Goal: Task Accomplishment & Management: Use online tool/utility

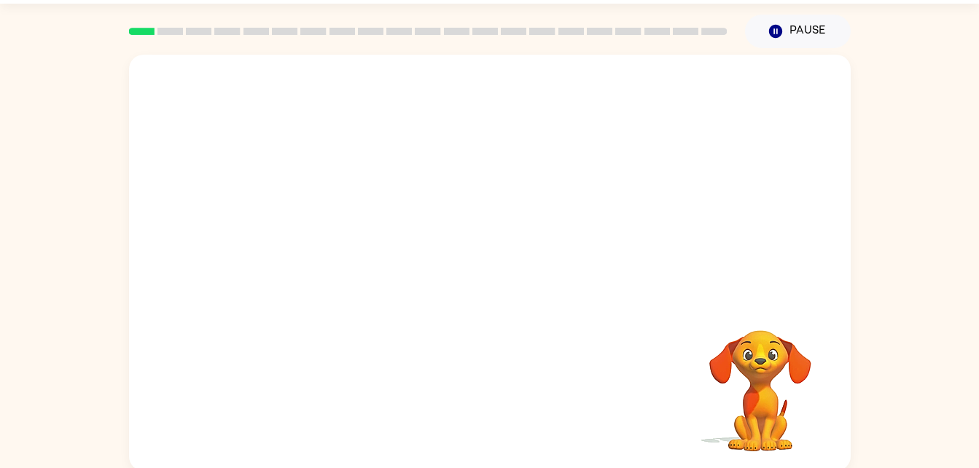
scroll to position [43, 0]
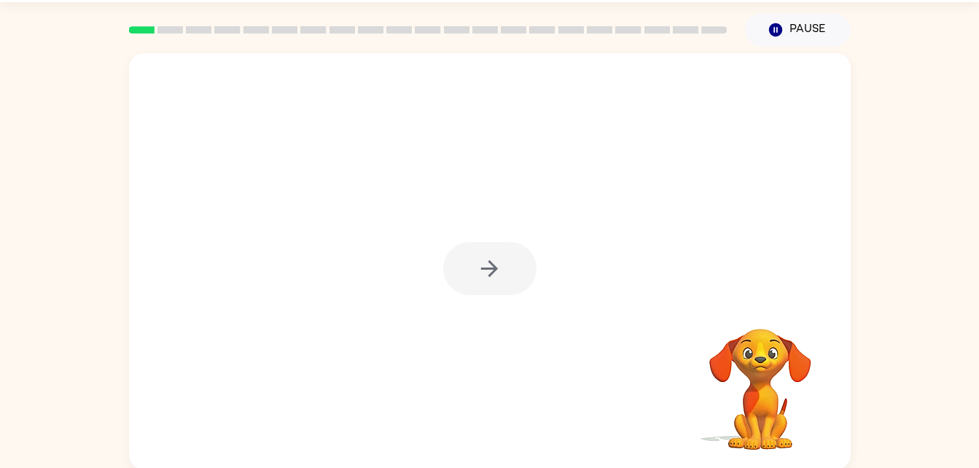
click at [287, 109] on div at bounding box center [490, 261] width 722 height 416
click at [505, 276] on button "button" at bounding box center [489, 268] width 93 height 53
click at [349, 147] on div at bounding box center [490, 142] width 693 height 120
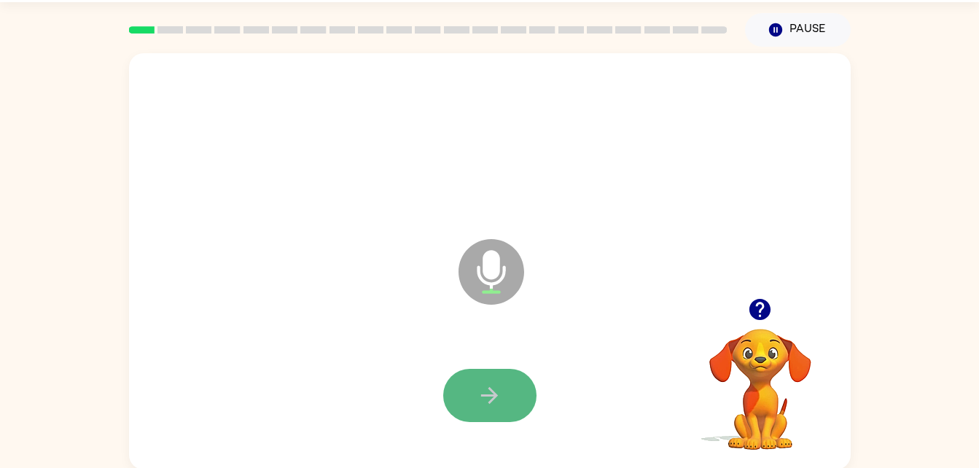
click at [479, 387] on icon "button" at bounding box center [490, 396] width 26 height 26
click at [484, 394] on icon "button" at bounding box center [490, 396] width 26 height 26
click at [475, 394] on button "button" at bounding box center [489, 395] width 93 height 53
click at [465, 384] on button "button" at bounding box center [489, 395] width 93 height 53
click at [495, 400] on icon "button" at bounding box center [490, 396] width 26 height 26
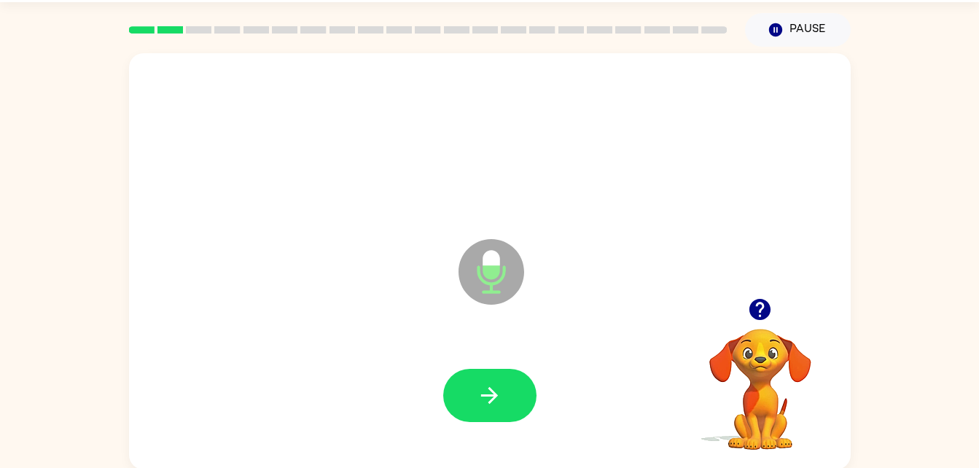
click at [495, 400] on icon "button" at bounding box center [490, 396] width 26 height 26
click at [483, 397] on icon "button" at bounding box center [490, 396] width 26 height 26
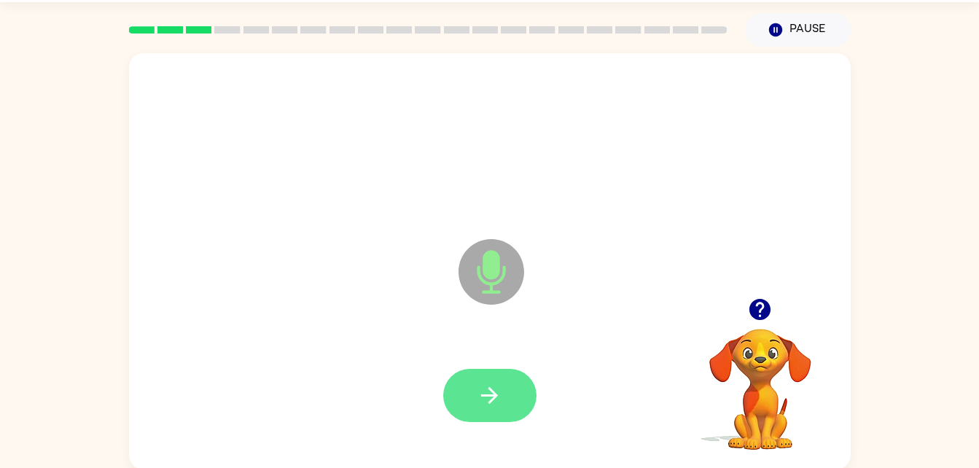
click at [488, 399] on icon "button" at bounding box center [490, 396] width 26 height 26
click at [497, 401] on icon "button" at bounding box center [490, 396] width 26 height 26
click at [498, 402] on icon "button" at bounding box center [490, 396] width 26 height 26
click at [490, 392] on icon "button" at bounding box center [490, 396] width 26 height 26
click at [475, 402] on button "button" at bounding box center [489, 395] width 93 height 53
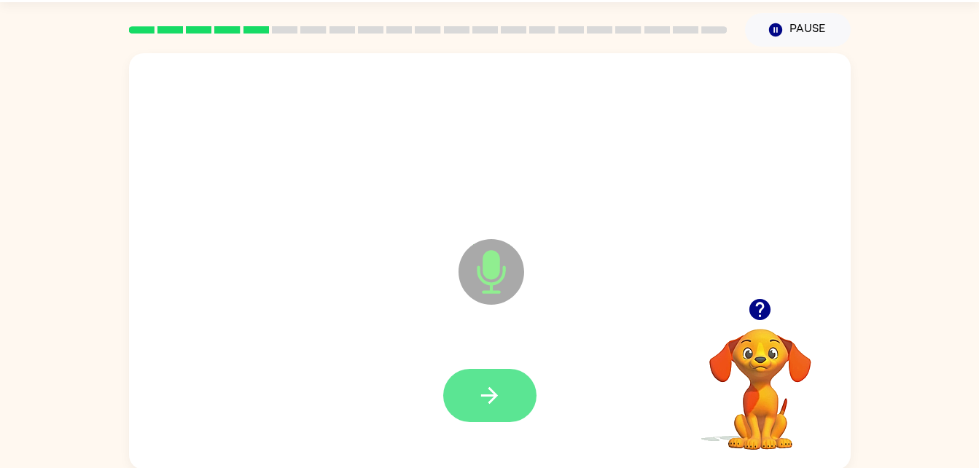
click at [503, 397] on button "button" at bounding box center [489, 395] width 93 height 53
click at [500, 399] on icon "button" at bounding box center [490, 396] width 26 height 26
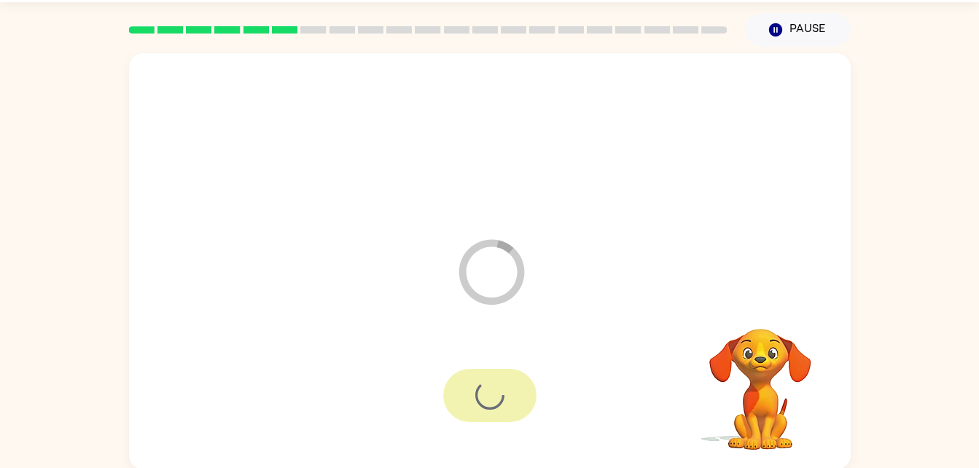
click at [653, 385] on div at bounding box center [490, 396] width 693 height 120
click at [779, 33] on icon "button" at bounding box center [774, 29] width 13 height 13
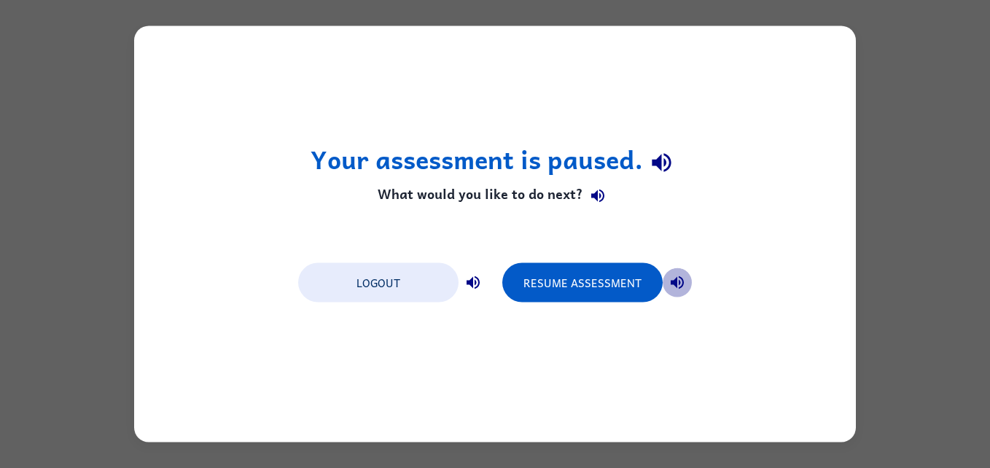
click at [685, 279] on icon "button" at bounding box center [677, 282] width 17 height 17
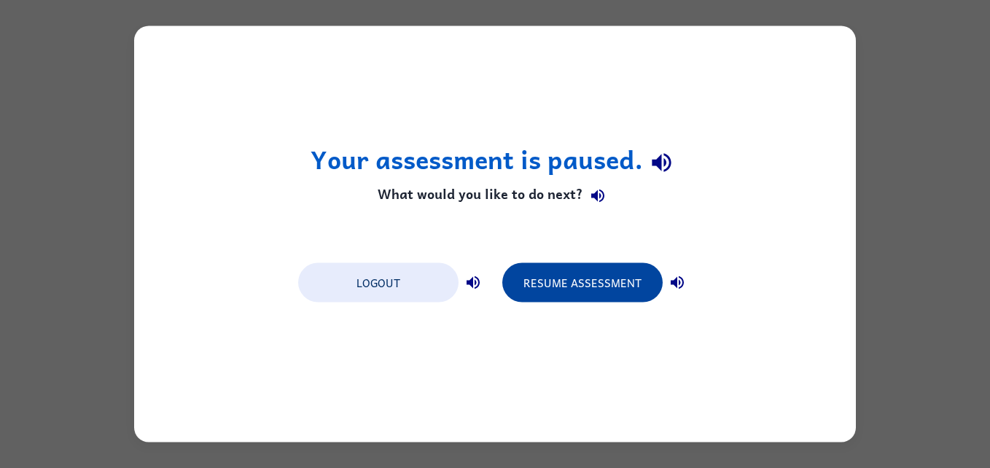
click at [618, 284] on button "Resume Assessment" at bounding box center [582, 282] width 160 height 39
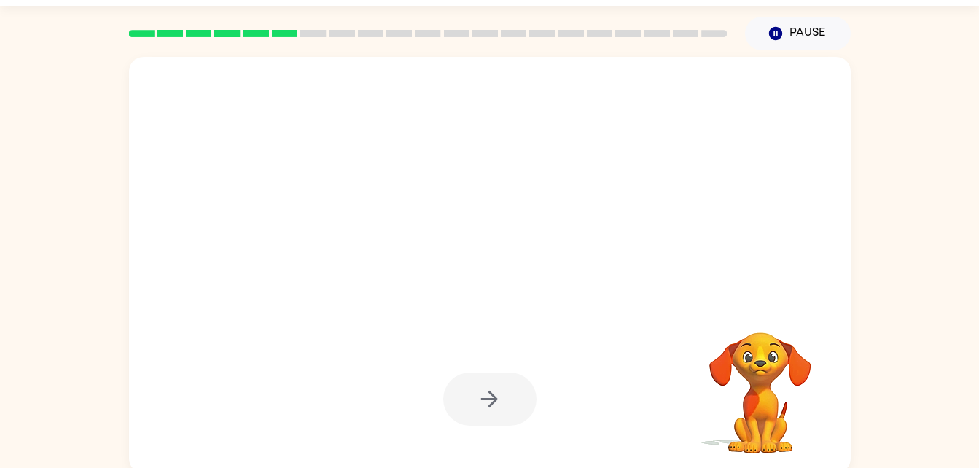
scroll to position [44, 0]
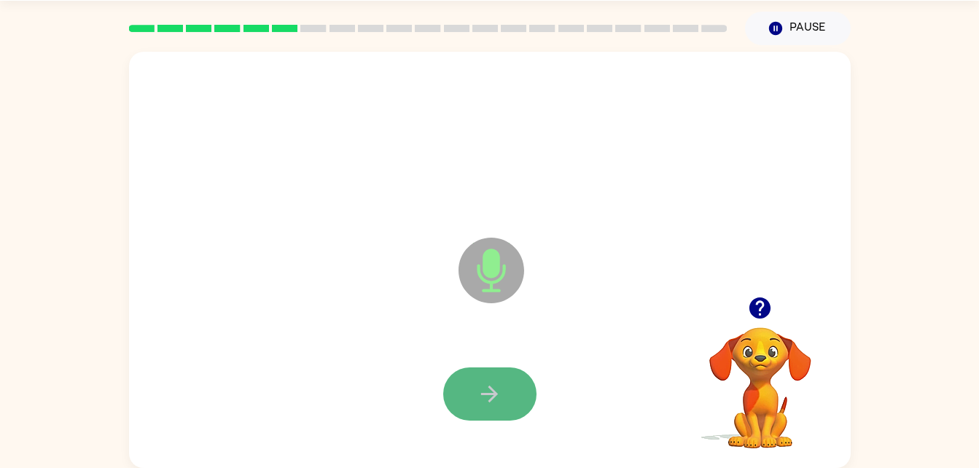
click at [510, 383] on button "button" at bounding box center [489, 393] width 93 height 53
click at [515, 387] on button "button" at bounding box center [489, 393] width 93 height 53
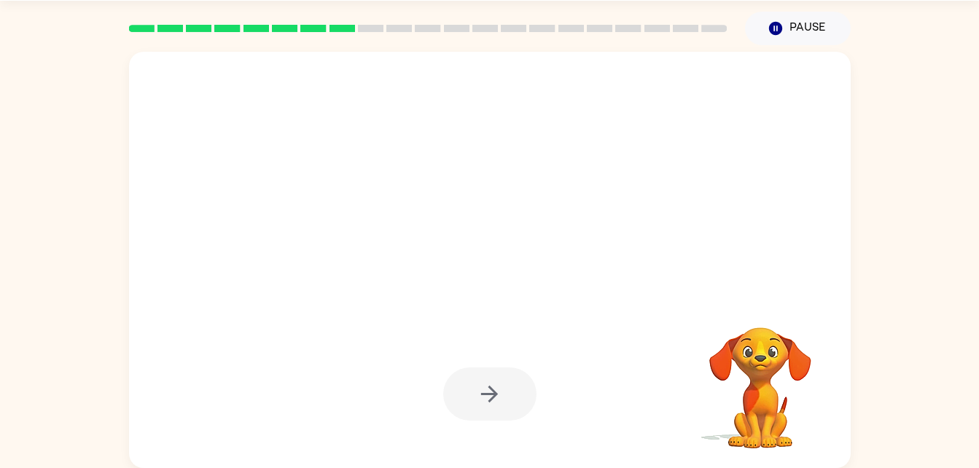
click at [515, 387] on div at bounding box center [489, 393] width 93 height 53
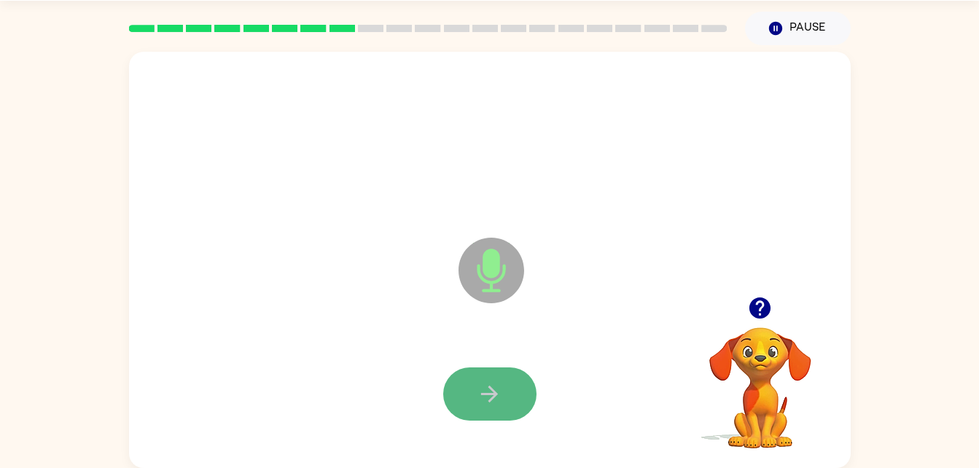
click at [485, 388] on icon "button" at bounding box center [490, 394] width 26 height 26
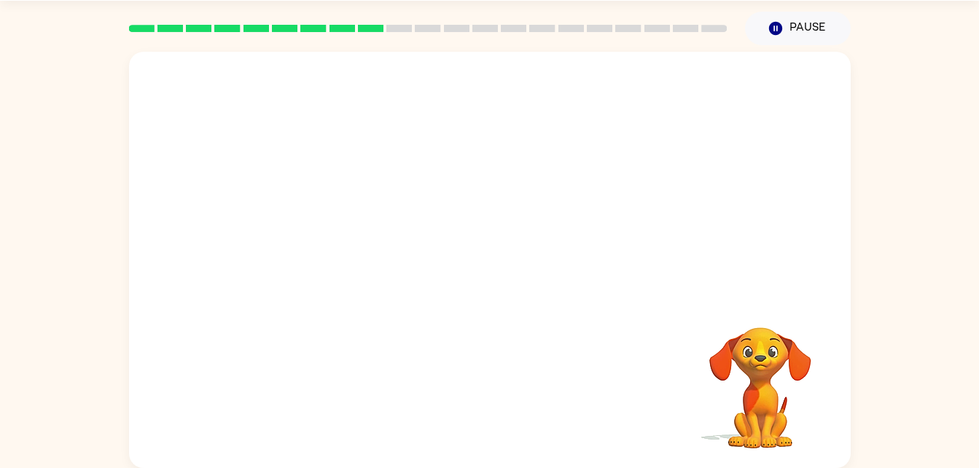
drag, startPoint x: 591, startPoint y: 323, endPoint x: 669, endPoint y: 132, distance: 206.6
click at [669, 132] on div at bounding box center [490, 260] width 722 height 416
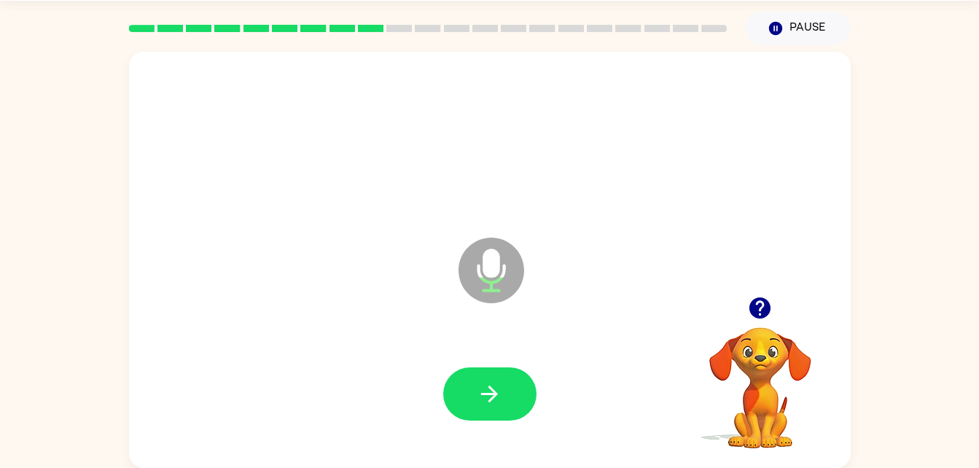
click at [499, 363] on div at bounding box center [490, 395] width 693 height 120
click at [501, 378] on button "button" at bounding box center [489, 393] width 93 height 53
drag, startPoint x: 525, startPoint y: 337, endPoint x: 488, endPoint y: 376, distance: 54.2
click at [488, 376] on button "button" at bounding box center [489, 393] width 93 height 53
click at [492, 392] on icon "button" at bounding box center [490, 394] width 26 height 26
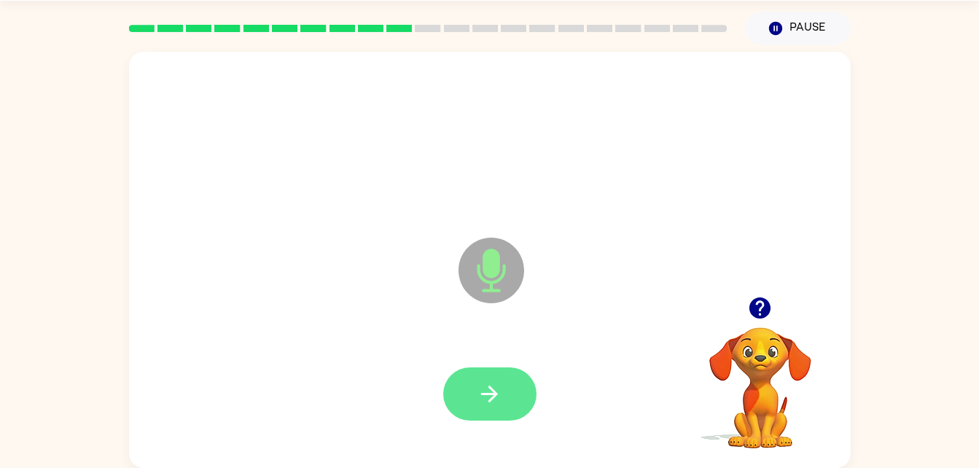
click at [499, 392] on icon "button" at bounding box center [490, 394] width 26 height 26
click at [505, 396] on button "button" at bounding box center [489, 393] width 93 height 53
click at [510, 396] on button "button" at bounding box center [489, 393] width 93 height 53
click at [513, 400] on button "button" at bounding box center [489, 393] width 93 height 53
click at [513, 402] on button "button" at bounding box center [489, 393] width 93 height 53
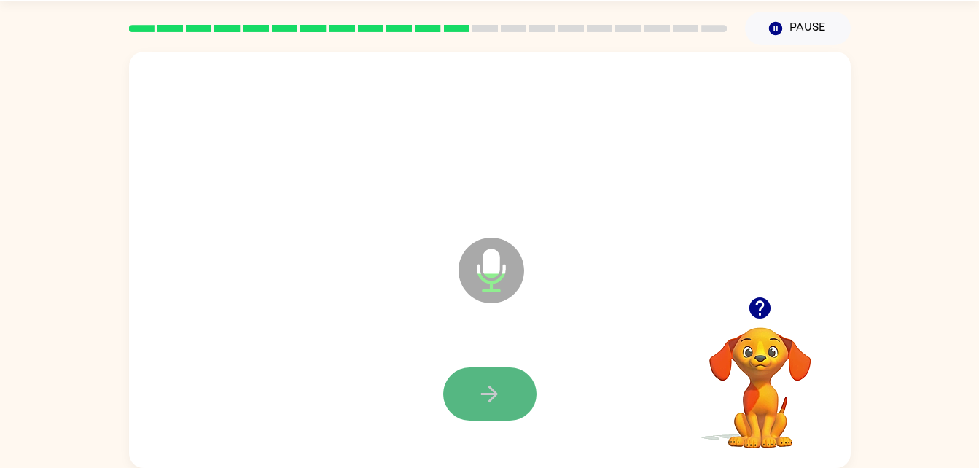
click at [502, 404] on button "button" at bounding box center [489, 393] width 93 height 53
click at [506, 399] on button "button" at bounding box center [489, 393] width 93 height 53
click at [498, 392] on icon "button" at bounding box center [490, 394] width 26 height 26
click at [515, 395] on button "button" at bounding box center [489, 393] width 93 height 53
click at [523, 401] on button "button" at bounding box center [489, 393] width 93 height 53
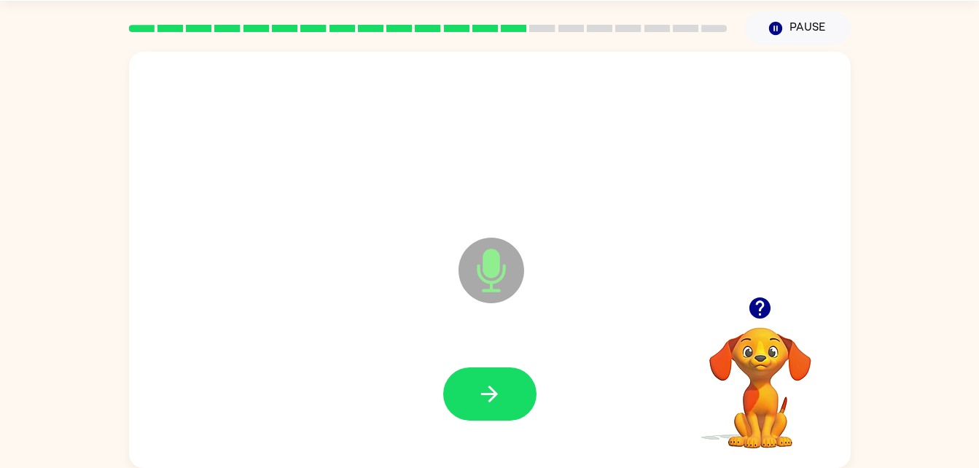
drag, startPoint x: 493, startPoint y: 397, endPoint x: 467, endPoint y: 398, distance: 25.5
click at [467, 398] on button "button" at bounding box center [489, 393] width 93 height 53
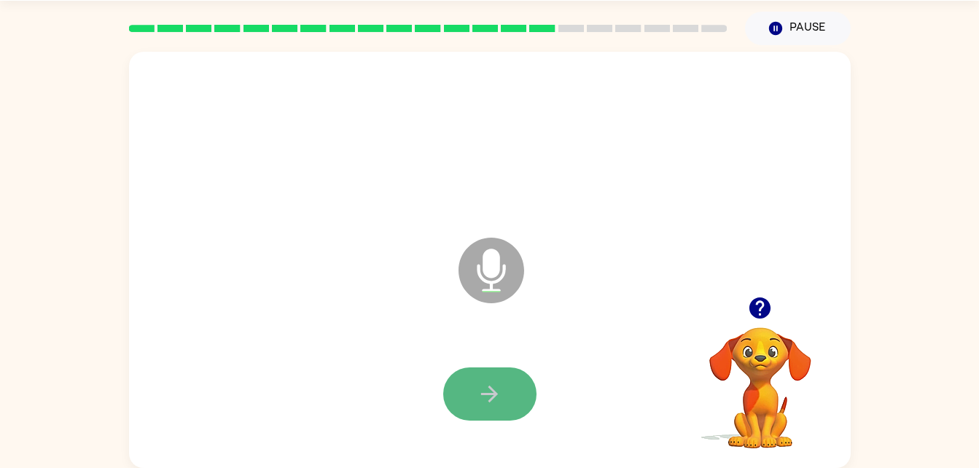
drag, startPoint x: 467, startPoint y: 398, endPoint x: 458, endPoint y: 410, distance: 15.6
click at [458, 410] on button "button" at bounding box center [489, 393] width 93 height 53
click at [472, 397] on button "button" at bounding box center [489, 393] width 93 height 53
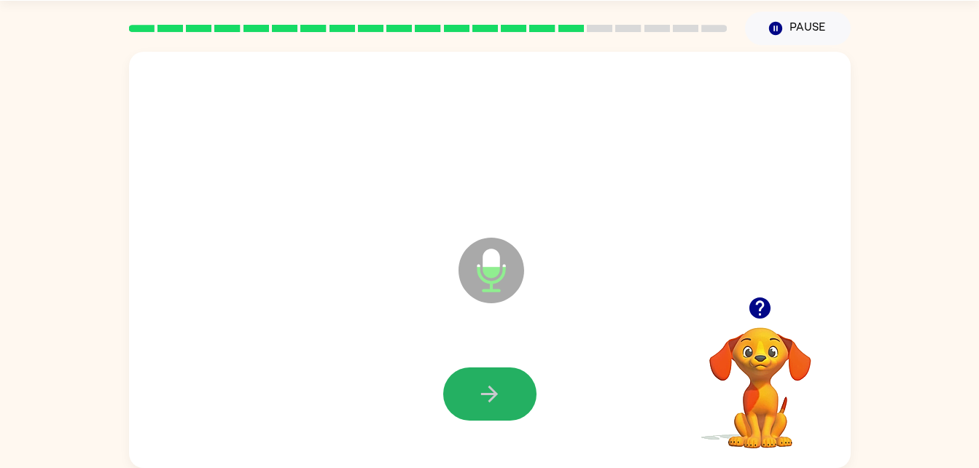
click at [472, 397] on button "button" at bounding box center [489, 393] width 93 height 53
drag, startPoint x: 472, startPoint y: 397, endPoint x: 476, endPoint y: 412, distance: 15.9
click at [476, 412] on button "button" at bounding box center [489, 393] width 93 height 53
click at [499, 404] on icon "button" at bounding box center [490, 394] width 26 height 26
click at [496, 405] on icon "button" at bounding box center [490, 394] width 26 height 26
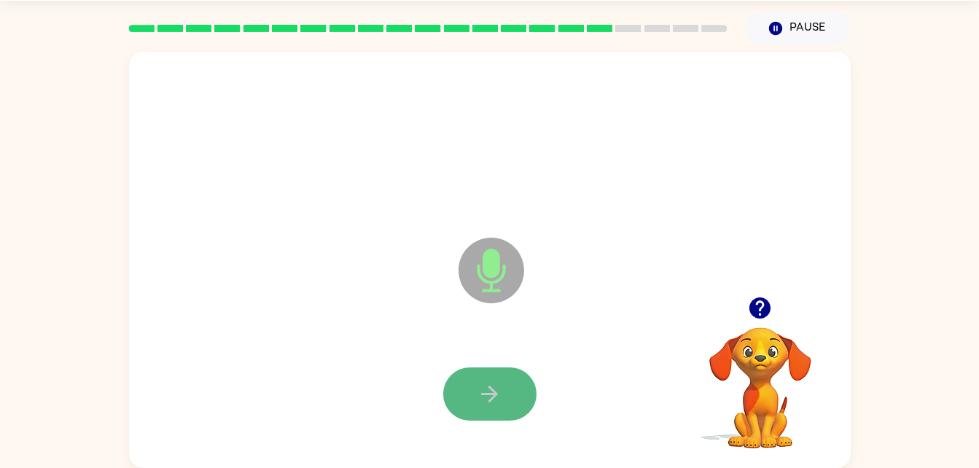
click at [504, 415] on button "button" at bounding box center [489, 393] width 93 height 53
click at [494, 412] on button "button" at bounding box center [489, 393] width 93 height 53
click at [501, 415] on button "button" at bounding box center [489, 393] width 93 height 53
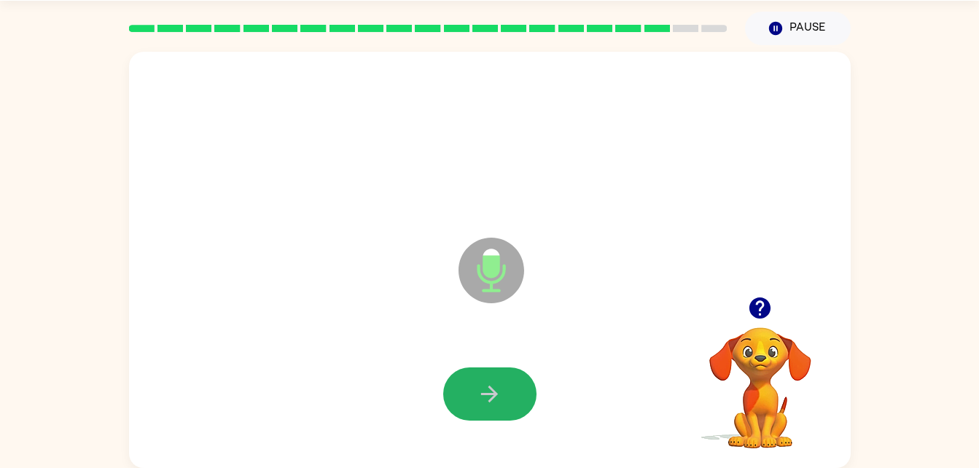
click at [501, 415] on button "button" at bounding box center [489, 393] width 93 height 53
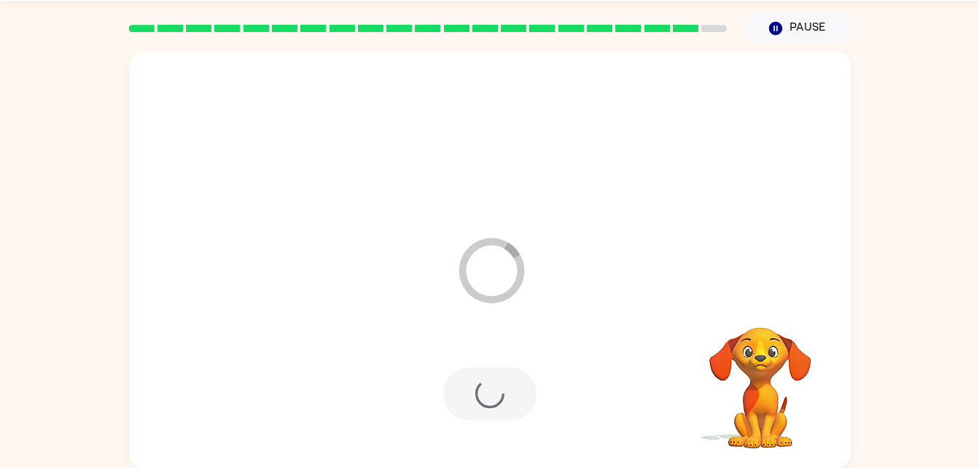
scroll to position [18, 0]
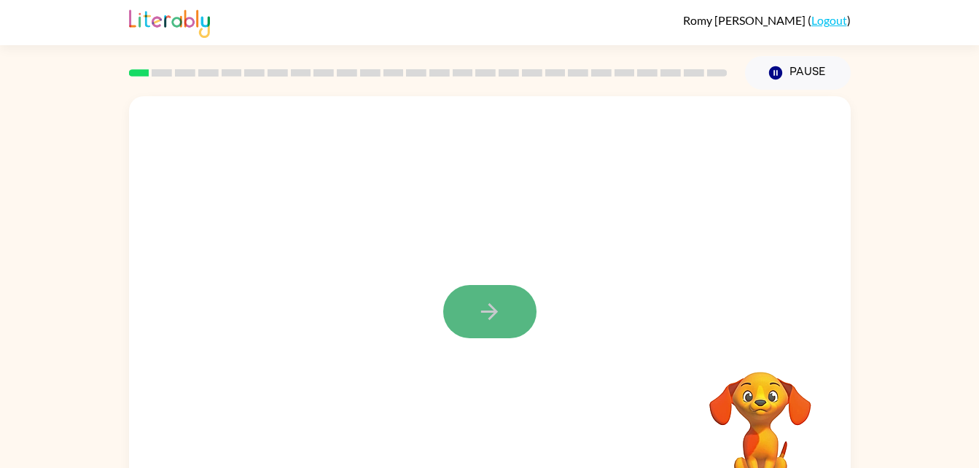
click at [495, 324] on icon "button" at bounding box center [490, 312] width 26 height 26
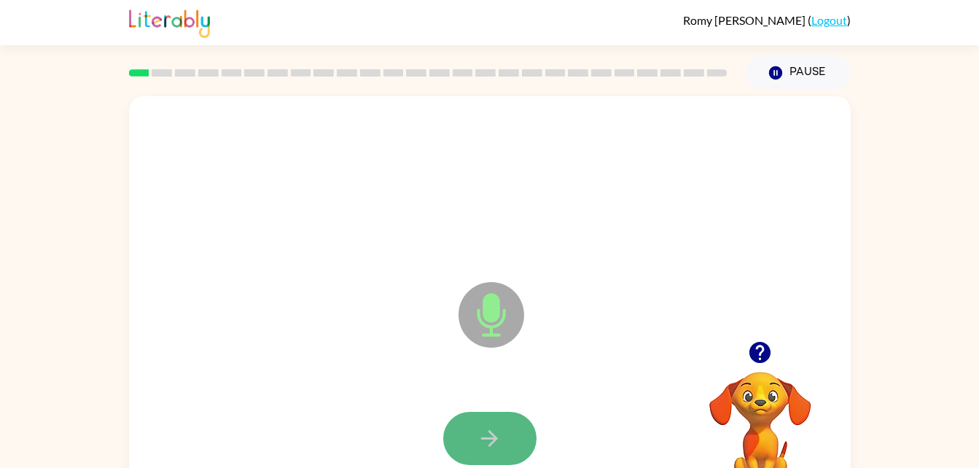
click at [492, 448] on icon "button" at bounding box center [490, 439] width 26 height 26
click at [510, 434] on button "button" at bounding box center [489, 438] width 93 height 53
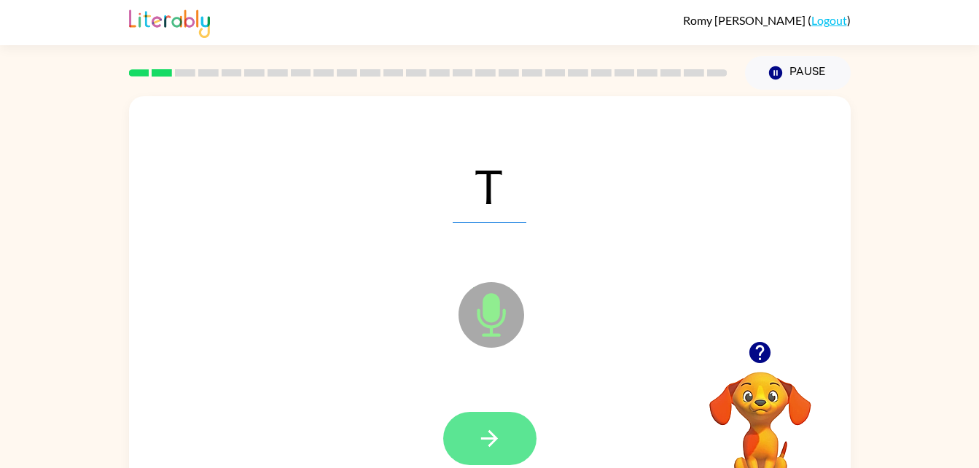
click at [499, 437] on icon "button" at bounding box center [490, 439] width 26 height 26
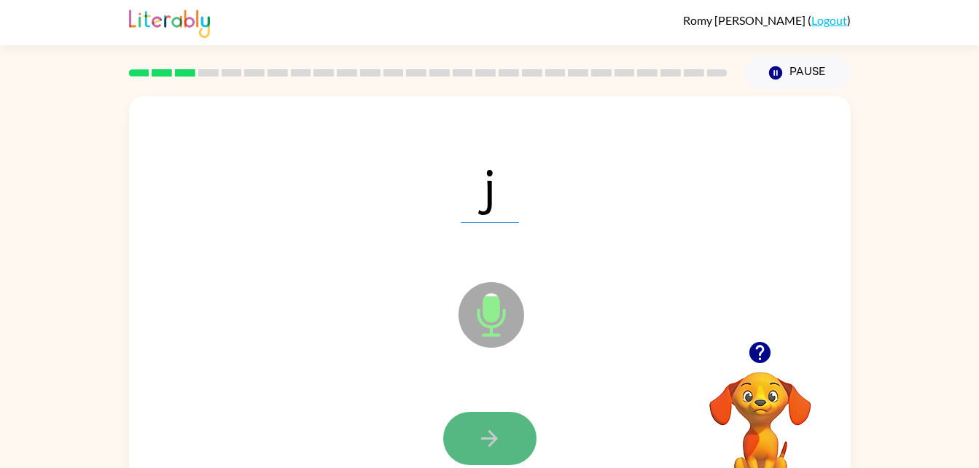
click at [495, 445] on icon "button" at bounding box center [490, 439] width 26 height 26
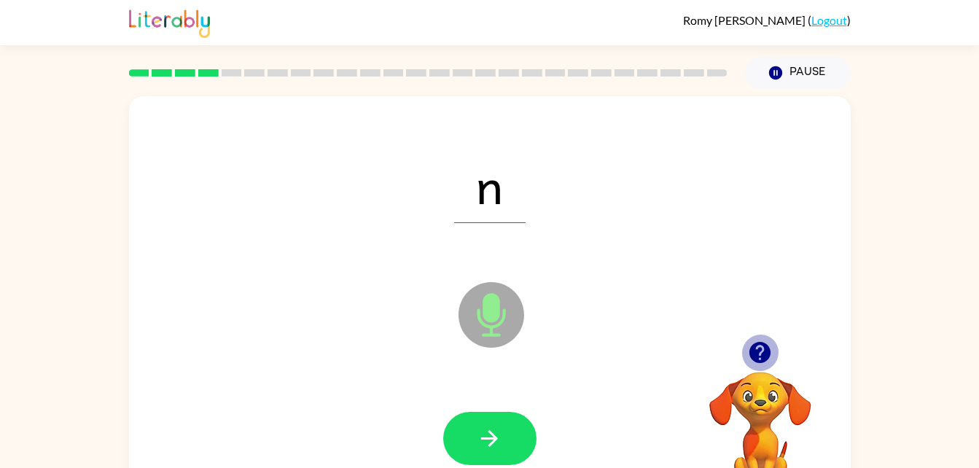
click at [759, 343] on icon "button" at bounding box center [759, 352] width 21 height 21
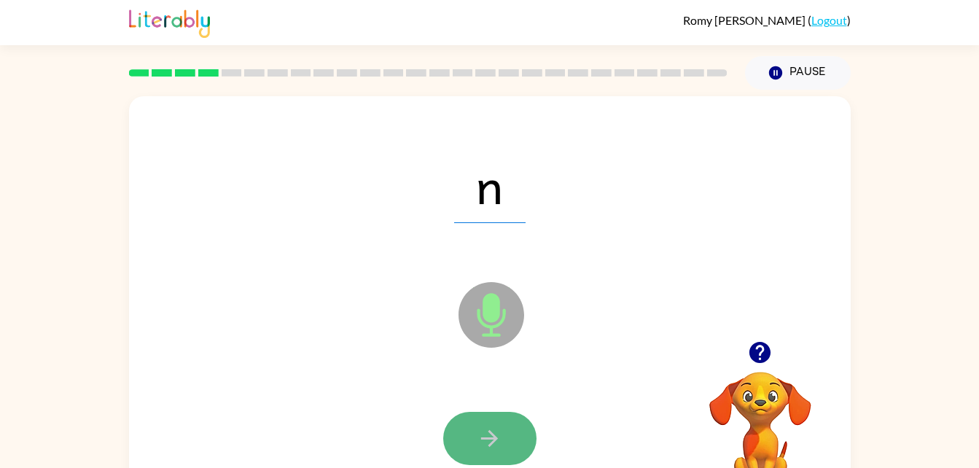
click at [480, 446] on icon "button" at bounding box center [490, 439] width 26 height 26
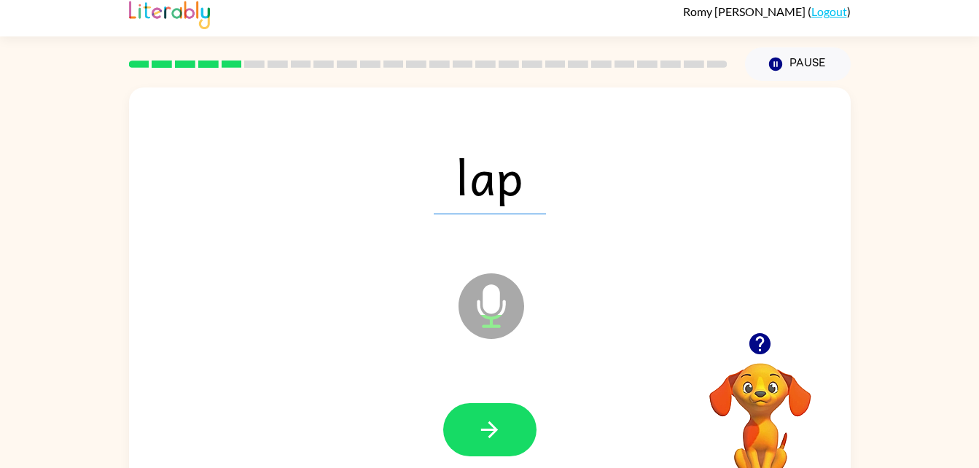
scroll to position [44, 0]
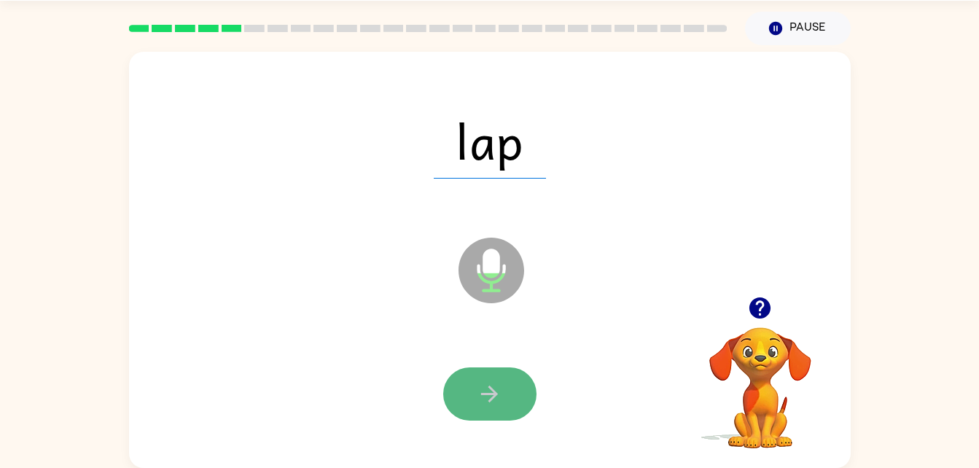
click at [505, 405] on button "button" at bounding box center [489, 393] width 93 height 53
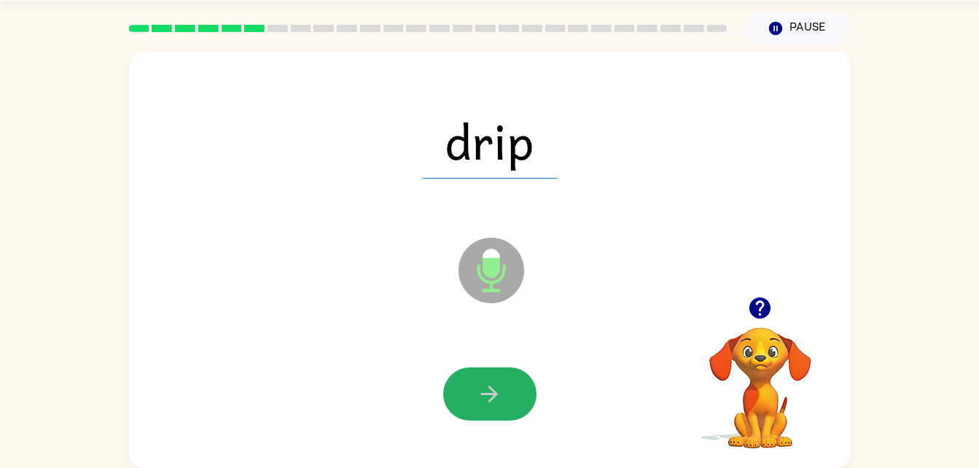
click at [505, 405] on button "button" at bounding box center [489, 393] width 93 height 53
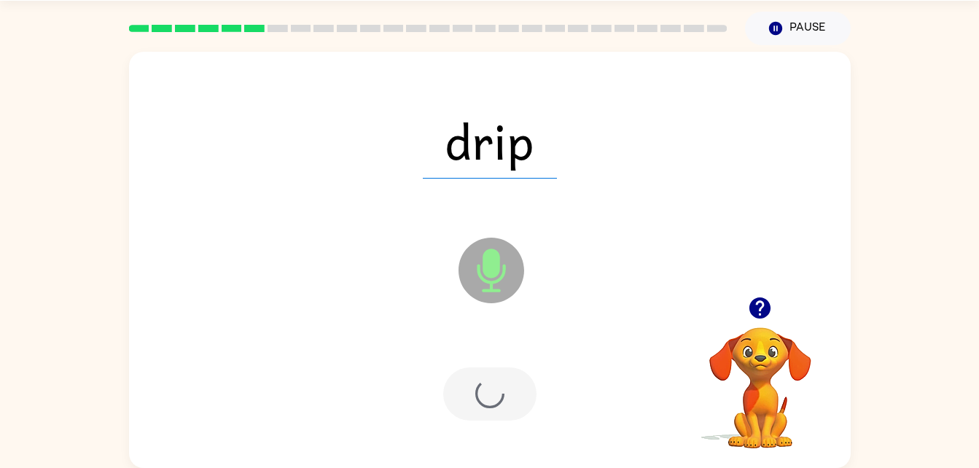
click at [505, 405] on div at bounding box center [489, 393] width 93 height 53
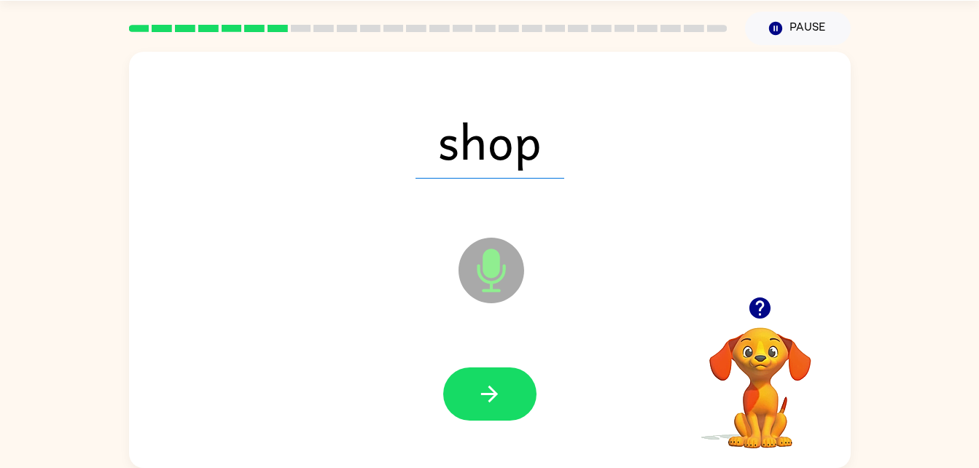
click at [500, 404] on icon "button" at bounding box center [490, 394] width 26 height 26
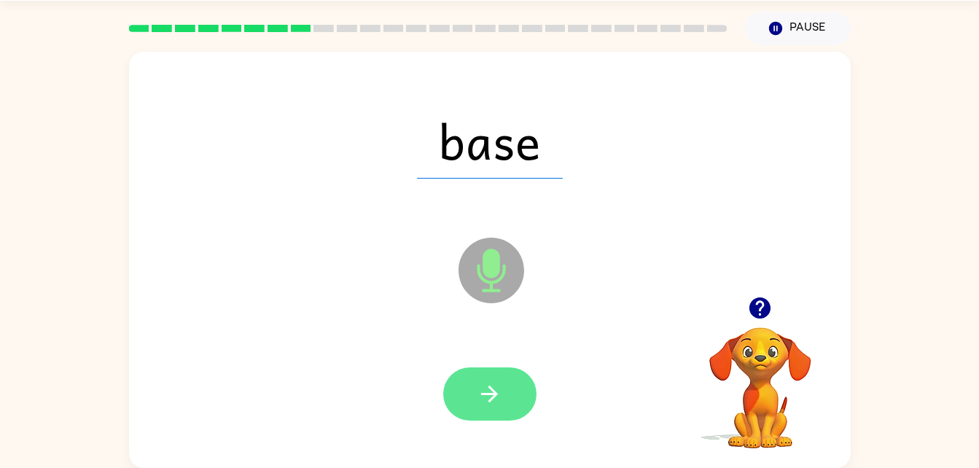
click at [498, 402] on icon "button" at bounding box center [490, 394] width 26 height 26
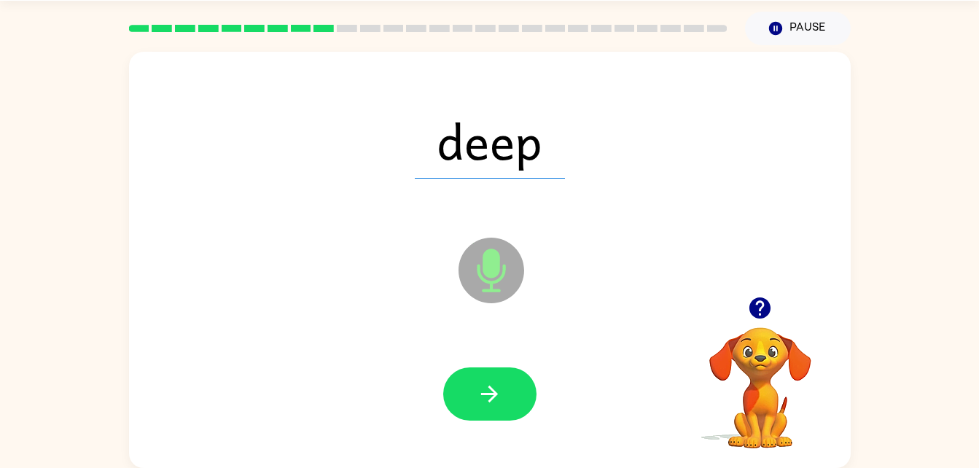
click at [498, 402] on icon "button" at bounding box center [490, 394] width 26 height 26
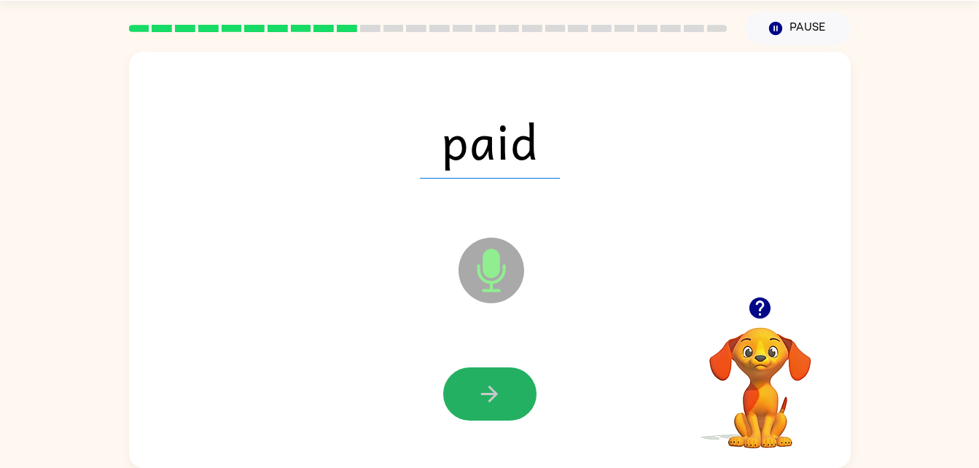
click at [498, 402] on icon "button" at bounding box center [490, 394] width 26 height 26
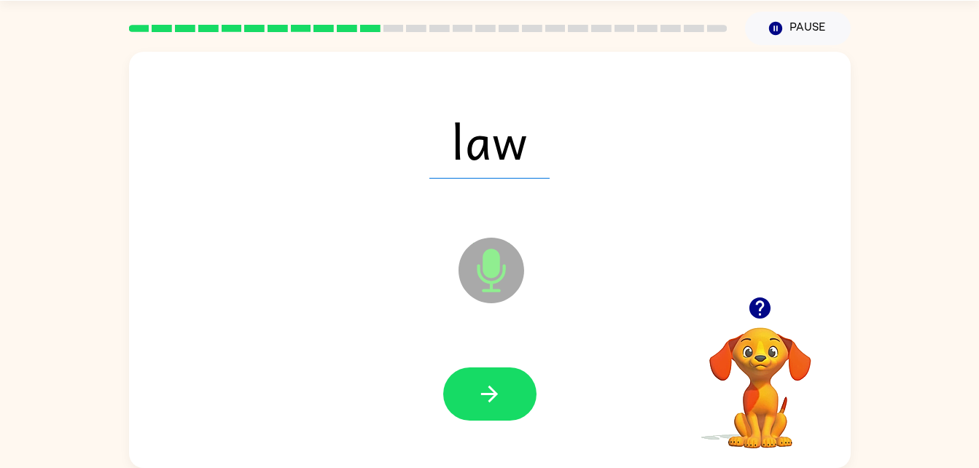
click at [498, 402] on icon "button" at bounding box center [490, 394] width 26 height 26
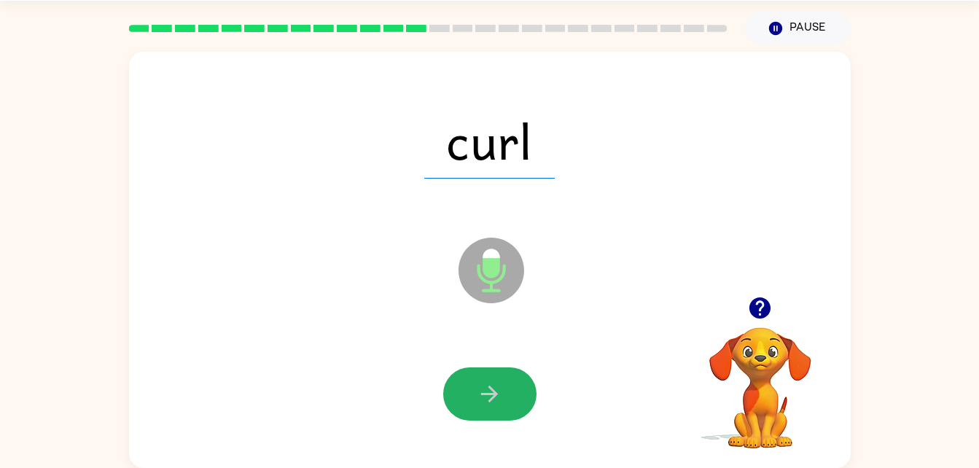
click at [498, 402] on icon "button" at bounding box center [490, 394] width 26 height 26
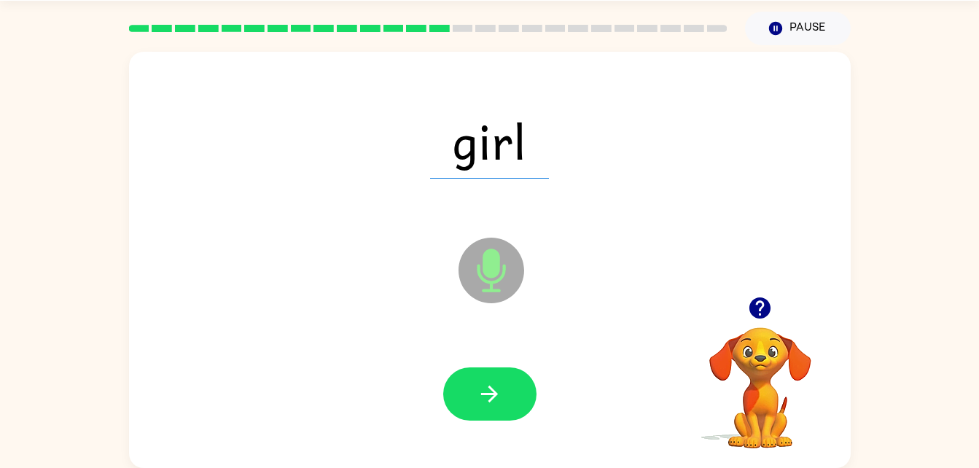
click at [498, 402] on icon "button" at bounding box center [490, 394] width 26 height 26
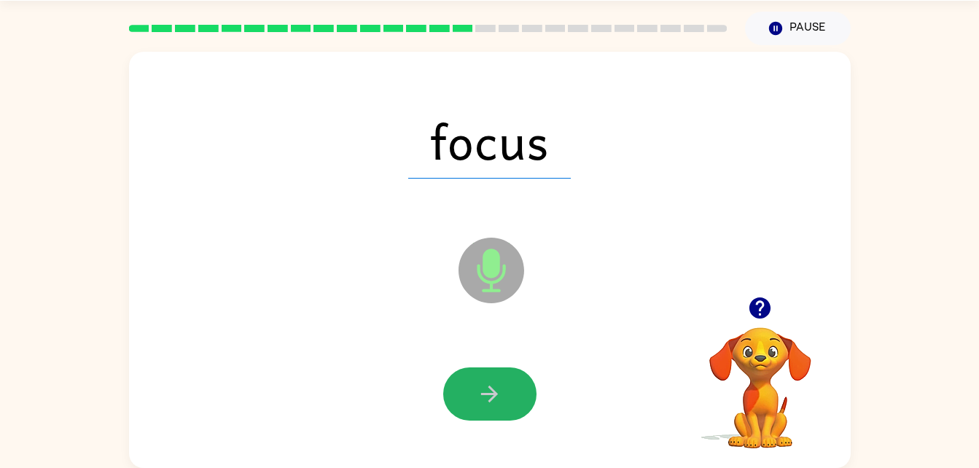
click at [498, 402] on icon "button" at bounding box center [490, 394] width 26 height 26
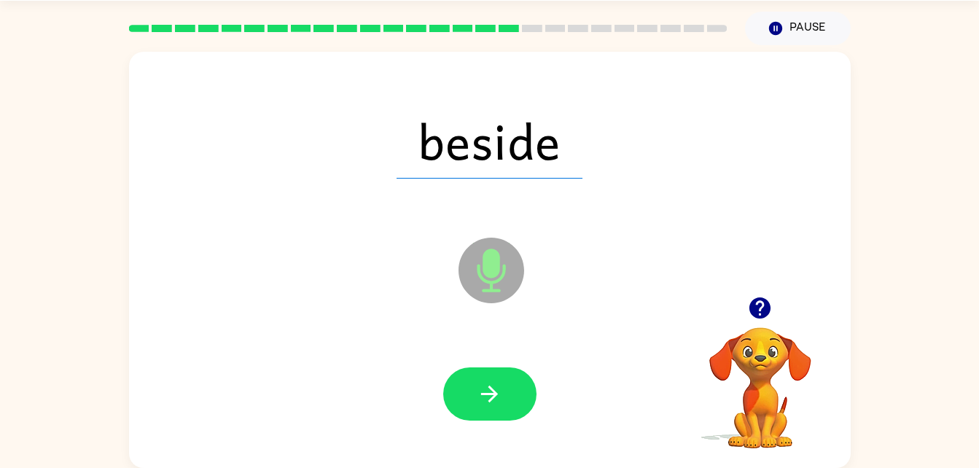
click at [498, 402] on icon "button" at bounding box center [490, 394] width 26 height 26
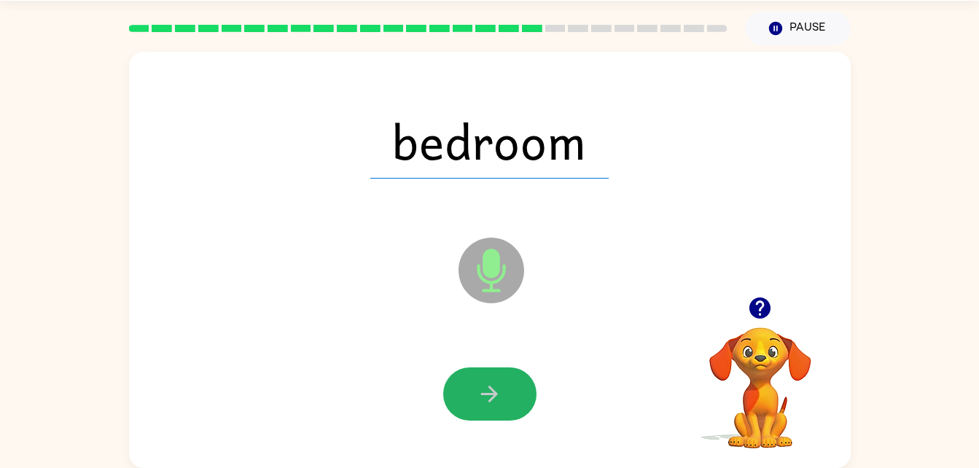
click at [498, 402] on icon "button" at bounding box center [490, 394] width 26 height 26
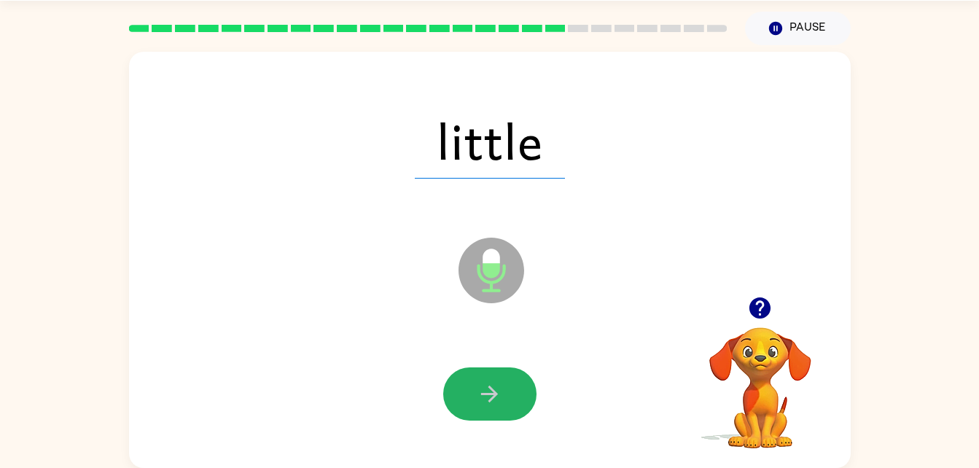
click at [498, 402] on icon "button" at bounding box center [490, 394] width 26 height 26
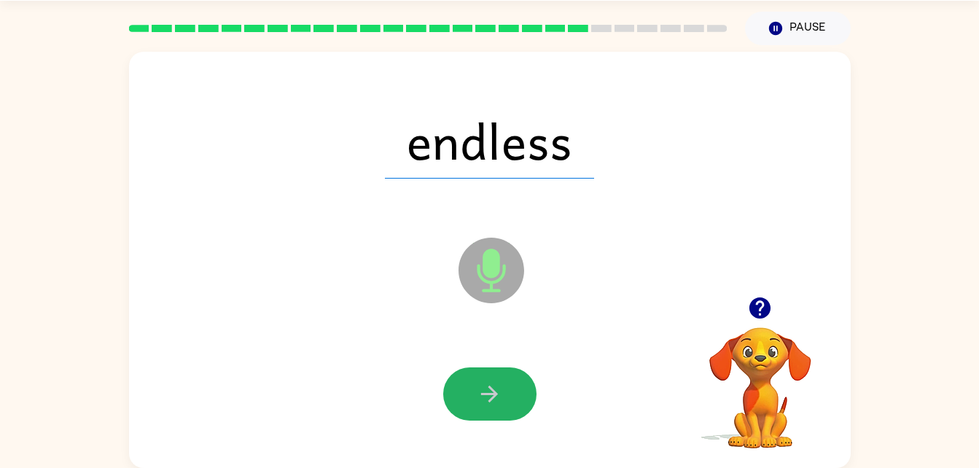
click at [498, 402] on icon "button" at bounding box center [490, 394] width 26 height 26
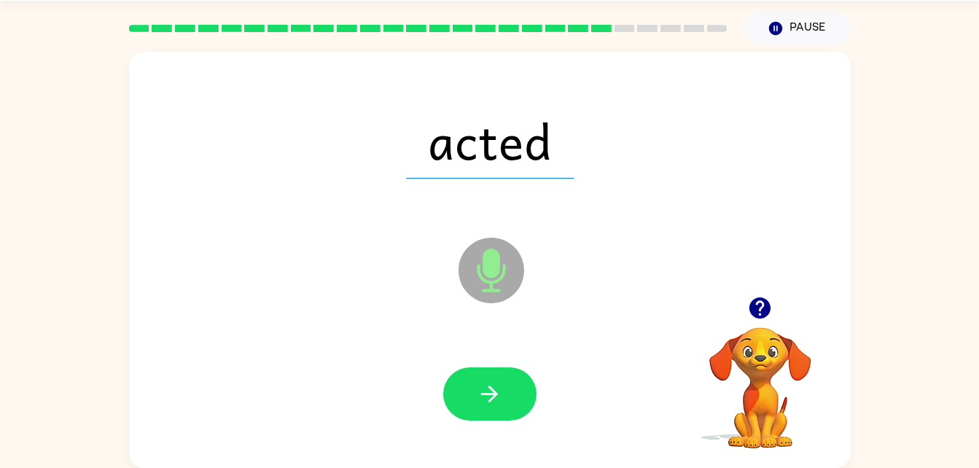
click at [498, 402] on icon "button" at bounding box center [490, 394] width 26 height 26
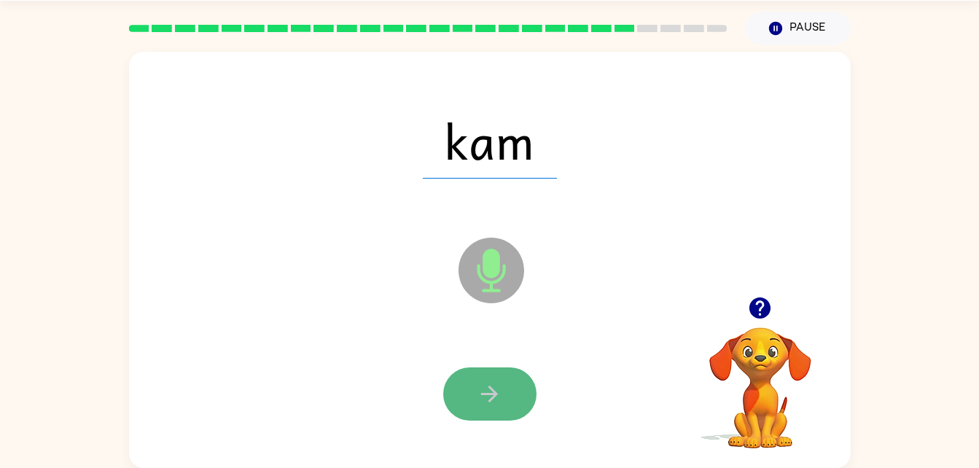
click at [485, 385] on icon "button" at bounding box center [490, 394] width 26 height 26
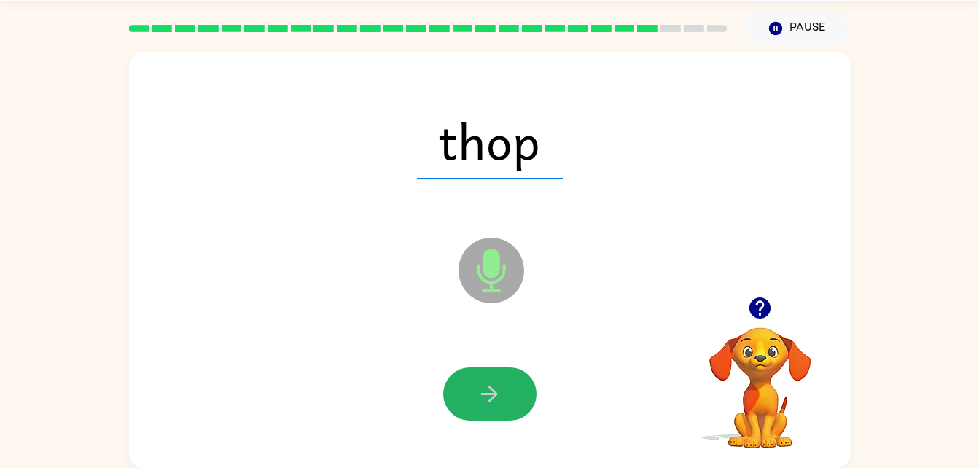
click at [485, 385] on icon "button" at bounding box center [490, 394] width 26 height 26
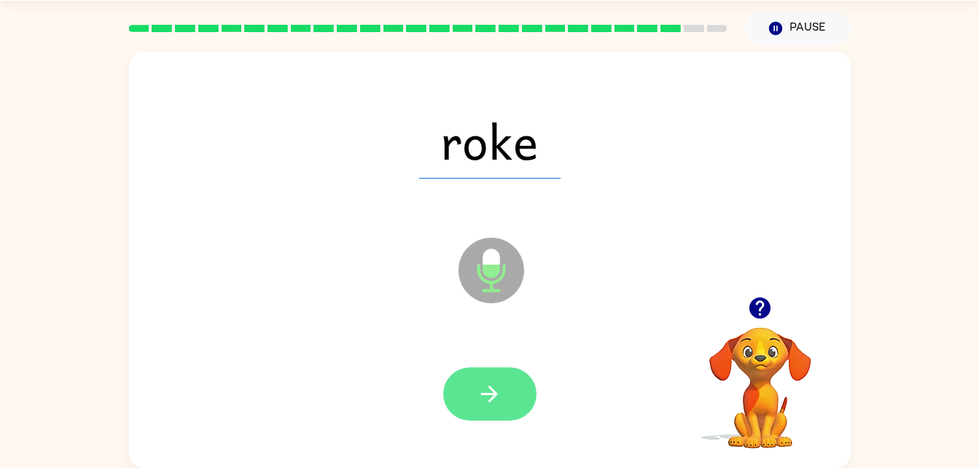
click at [491, 392] on icon "button" at bounding box center [490, 394] width 26 height 26
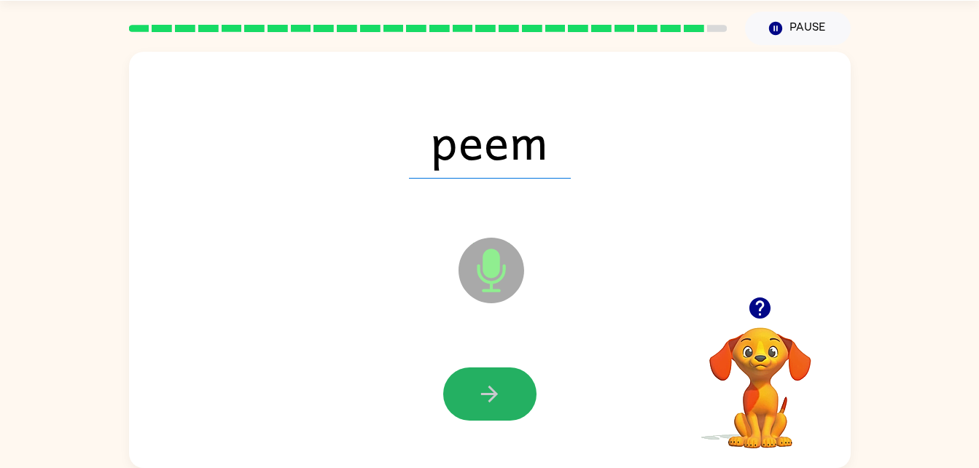
click at [491, 392] on icon "button" at bounding box center [490, 394] width 26 height 26
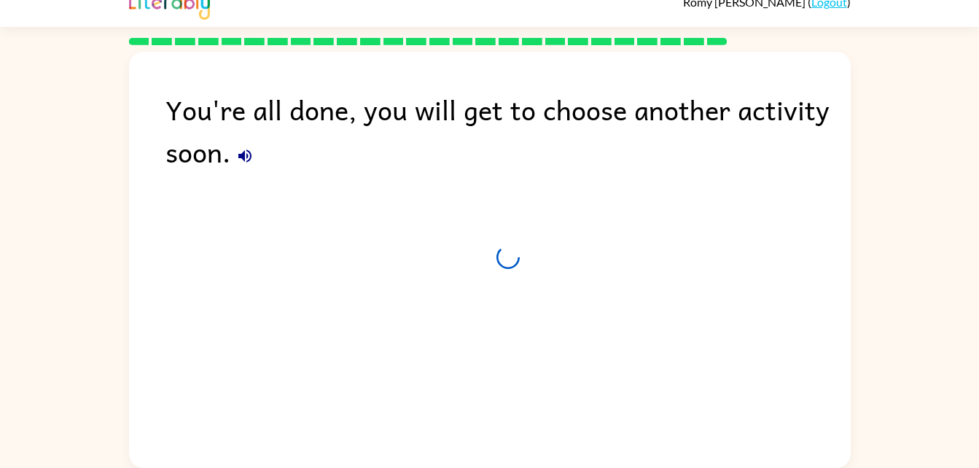
scroll to position [18, 0]
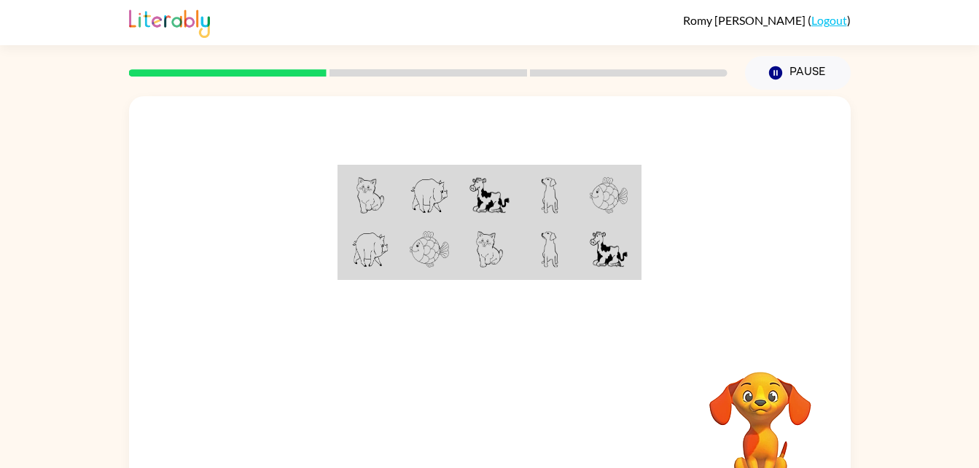
click at [796, 354] on video "Your browser must support playing .mp4 files to use Literably. Please try using…" at bounding box center [760, 422] width 146 height 146
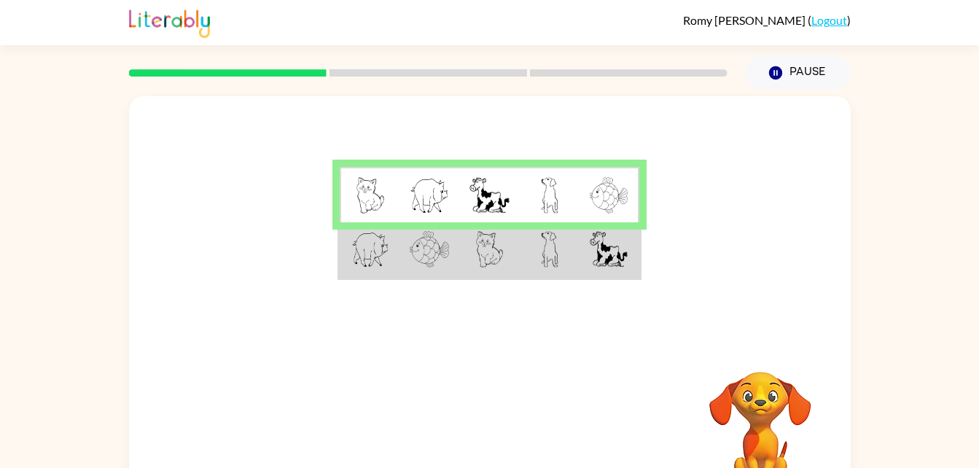
click at [439, 266] on img at bounding box center [429, 249] width 39 height 36
click at [421, 257] on img at bounding box center [429, 249] width 39 height 36
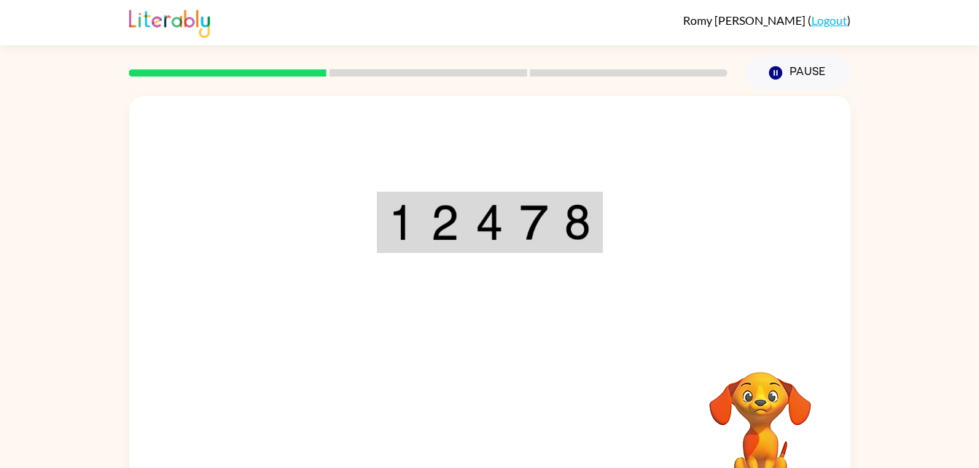
click at [510, 418] on div "Your browser must support playing .mp4 files to use Literably. Please try using…" at bounding box center [490, 304] width 722 height 416
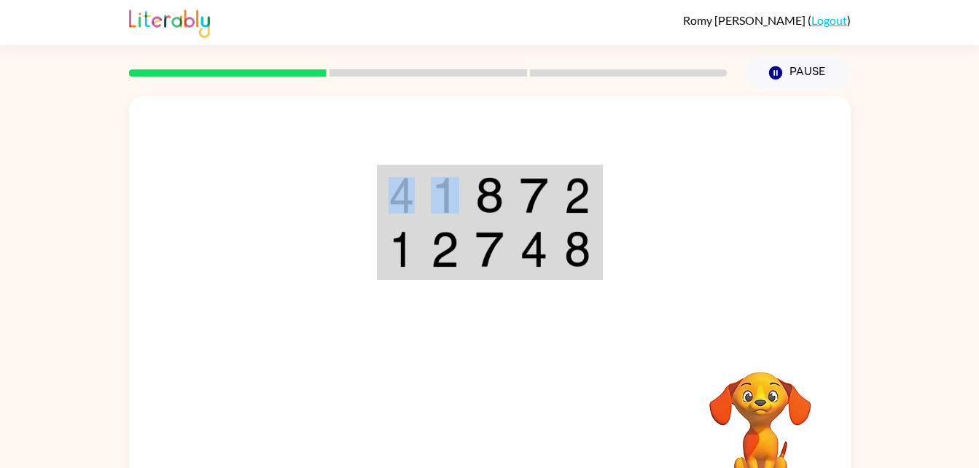
drag, startPoint x: 449, startPoint y: 215, endPoint x: 403, endPoint y: 213, distance: 46.0
click at [403, 213] on tr at bounding box center [489, 195] width 222 height 56
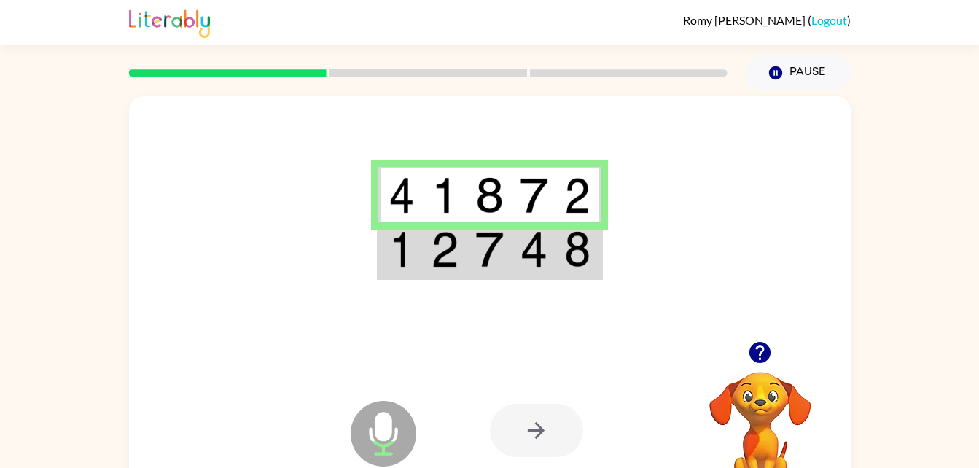
click at [437, 270] on td at bounding box center [445, 250] width 44 height 56
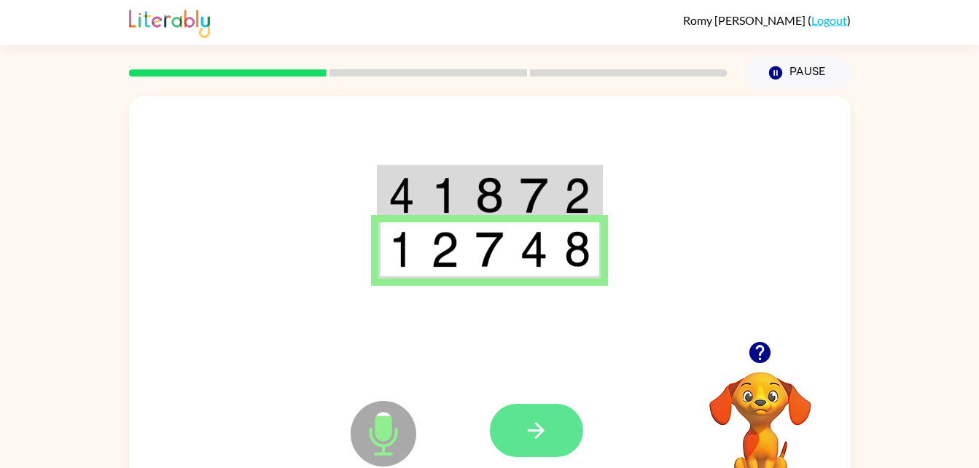
click at [538, 415] on button "button" at bounding box center [536, 430] width 93 height 53
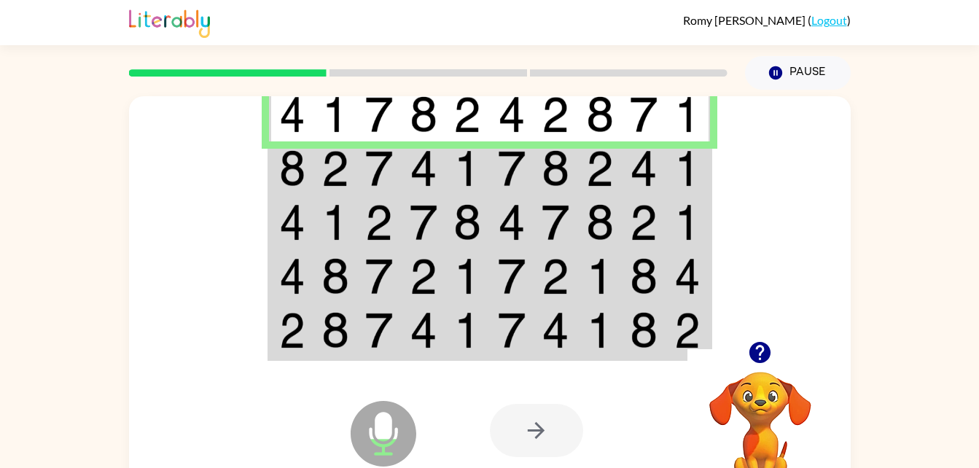
click at [305, 182] on td at bounding box center [291, 168] width 44 height 54
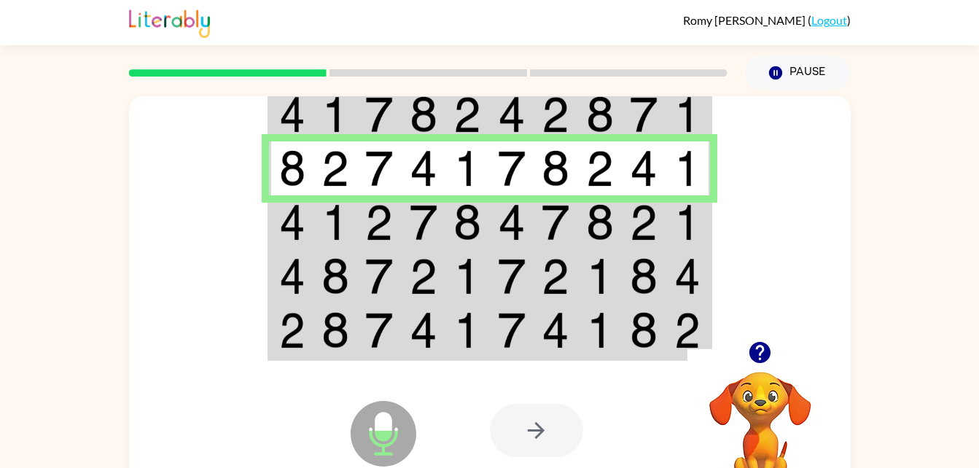
click at [289, 221] on img at bounding box center [292, 222] width 26 height 36
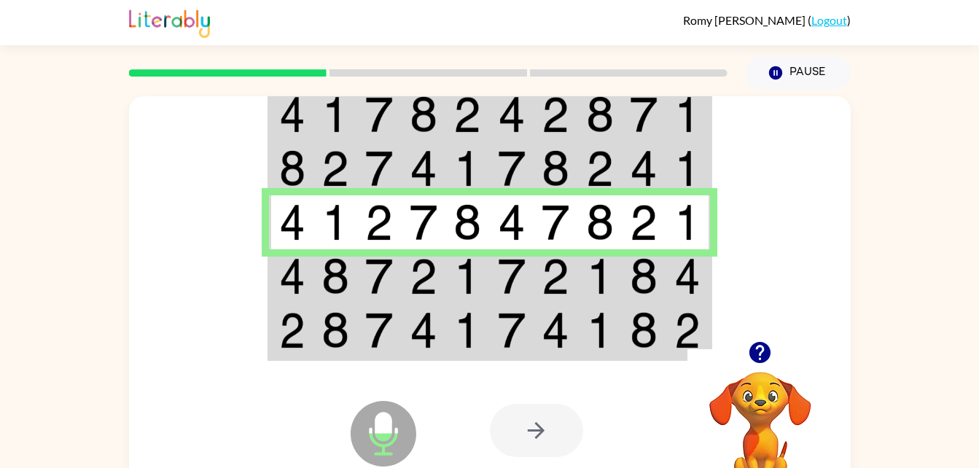
click at [292, 276] on img at bounding box center [292, 276] width 26 height 36
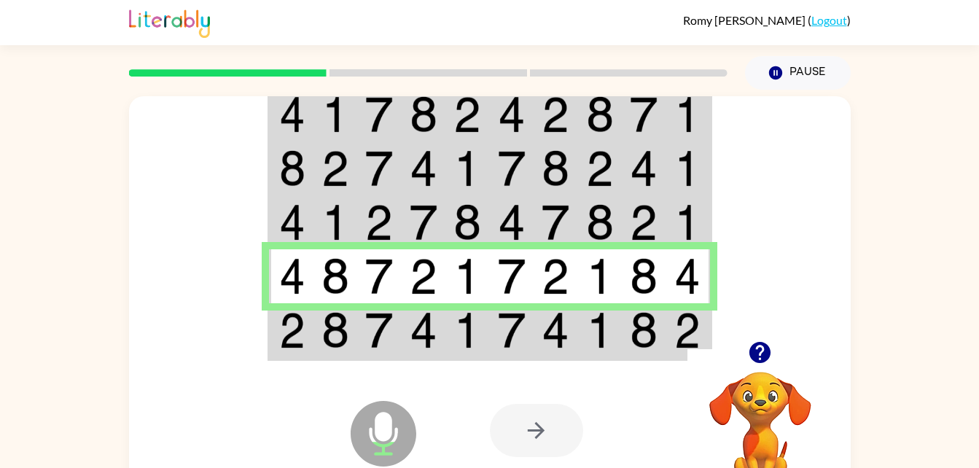
click at [280, 354] on div "Microphone The Microphone is here when it is your turn to talk" at bounding box center [347, 396] width 145 height 97
click at [285, 354] on div "Microphone The Microphone is here when it is your turn to talk" at bounding box center [347, 396] width 145 height 97
click at [285, 338] on img at bounding box center [292, 330] width 26 height 36
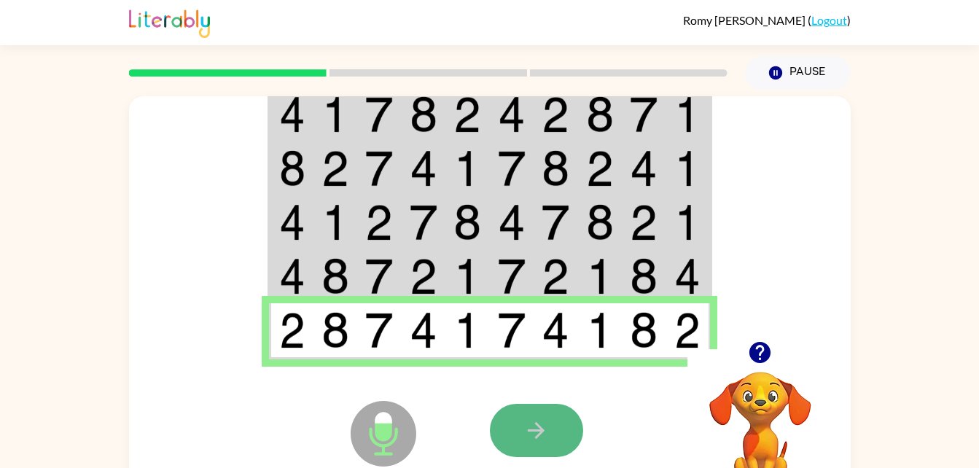
click at [525, 432] on icon "button" at bounding box center [536, 431] width 26 height 26
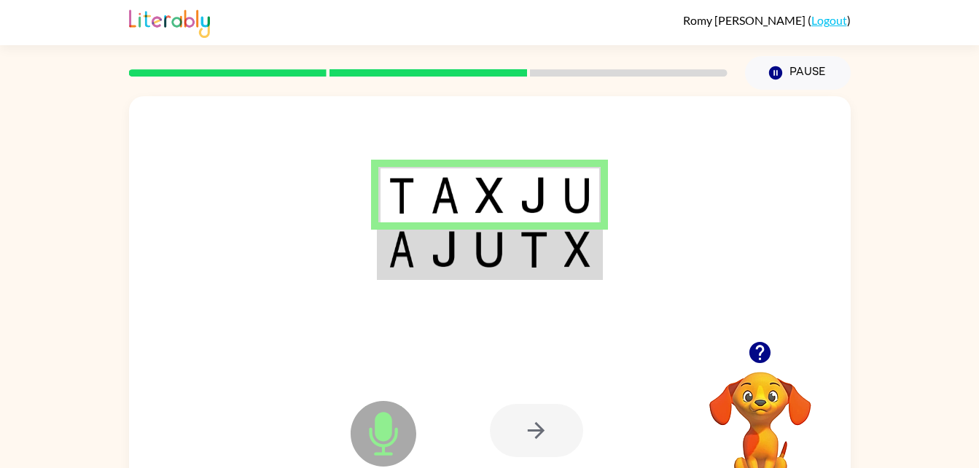
click at [419, 253] on td at bounding box center [400, 250] width 44 height 56
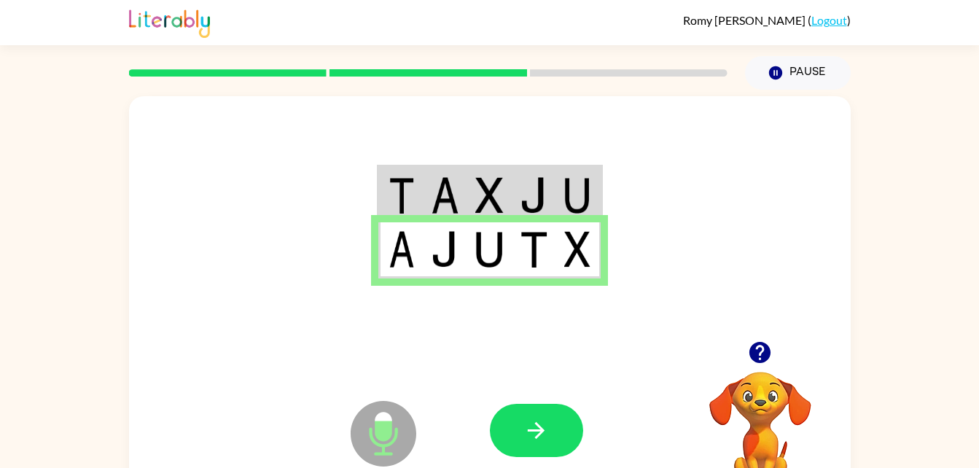
click at [546, 322] on div at bounding box center [490, 218] width 722 height 245
click at [534, 381] on div at bounding box center [597, 430] width 215 height 164
click at [512, 446] on button "button" at bounding box center [536, 430] width 93 height 53
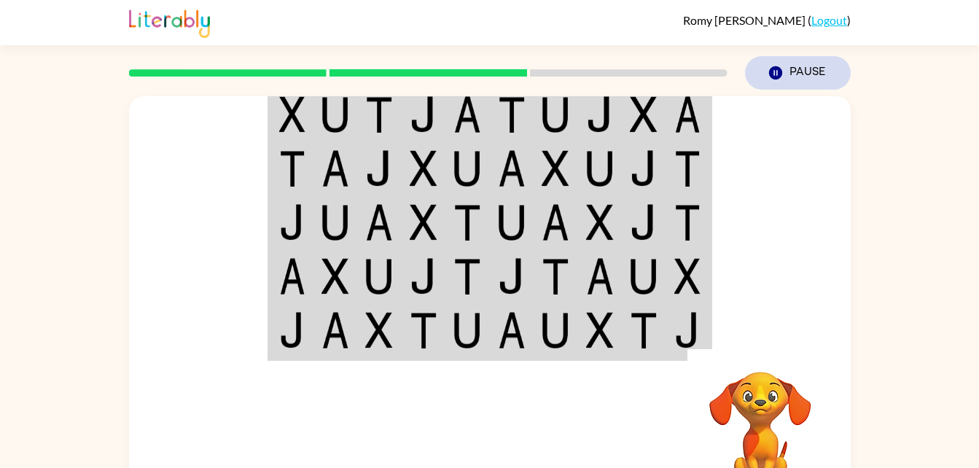
click at [797, 82] on button "Pause Pause" at bounding box center [798, 73] width 106 height 34
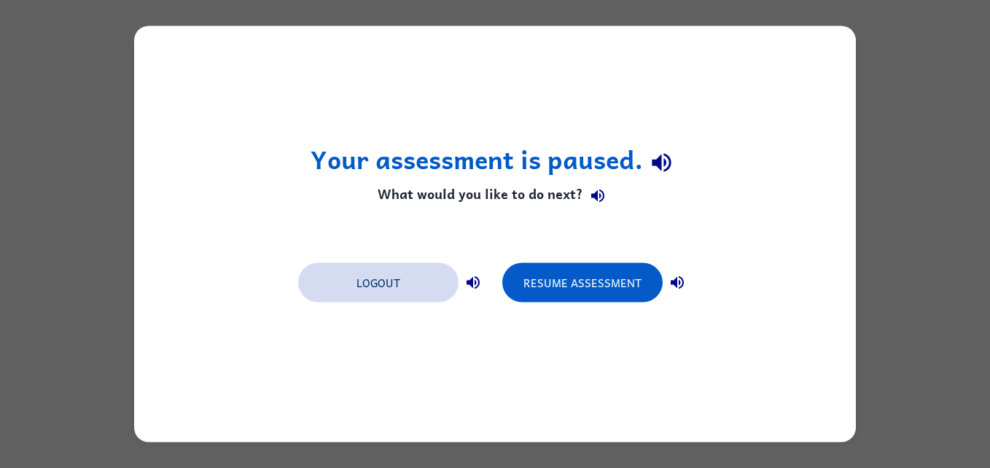
click at [383, 265] on button "Logout" at bounding box center [378, 282] width 160 height 39
